Goal: Information Seeking & Learning: Understand process/instructions

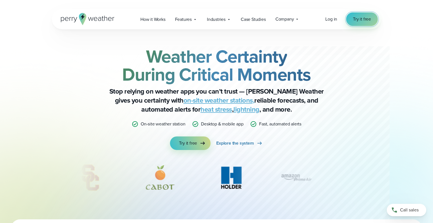
click at [362, 20] on span "Try it free" at bounding box center [362, 19] width 18 height 7
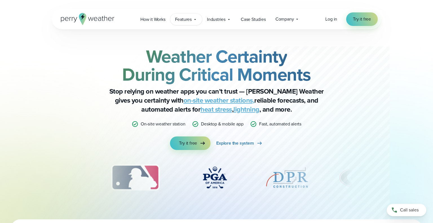
click at [189, 20] on span "Features" at bounding box center [183, 19] width 17 height 7
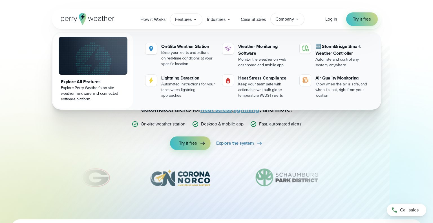
click at [297, 20] on icon at bounding box center [297, 19] width 5 height 5
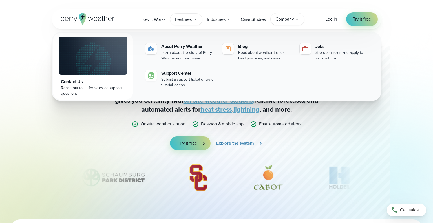
click at [183, 21] on span "Features" at bounding box center [183, 19] width 17 height 7
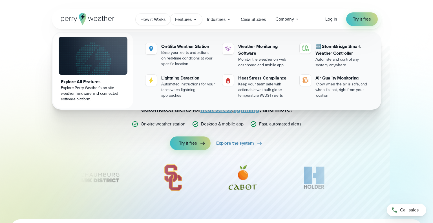
click at [146, 19] on span "How it Works" at bounding box center [152, 19] width 25 height 7
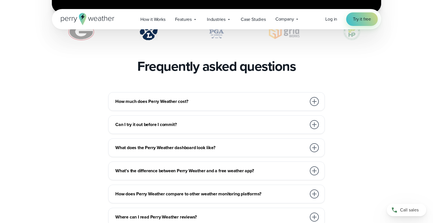
scroll to position [1201, 0]
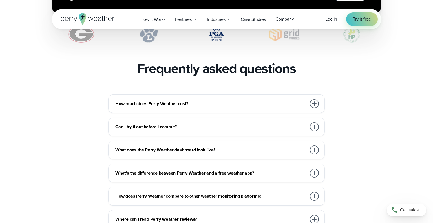
click at [312, 168] on div at bounding box center [314, 172] width 9 height 9
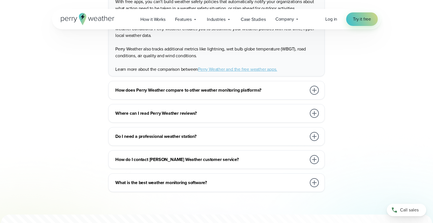
scroll to position [1406, 0]
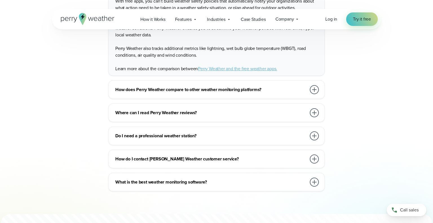
click at [198, 156] on h3 "How do I contact [PERSON_NAME] Weather customer service?" at bounding box center [210, 159] width 191 height 7
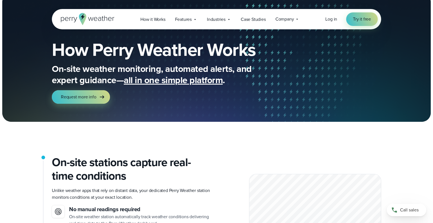
scroll to position [0, 0]
